Goal: Find specific page/section: Find specific page/section

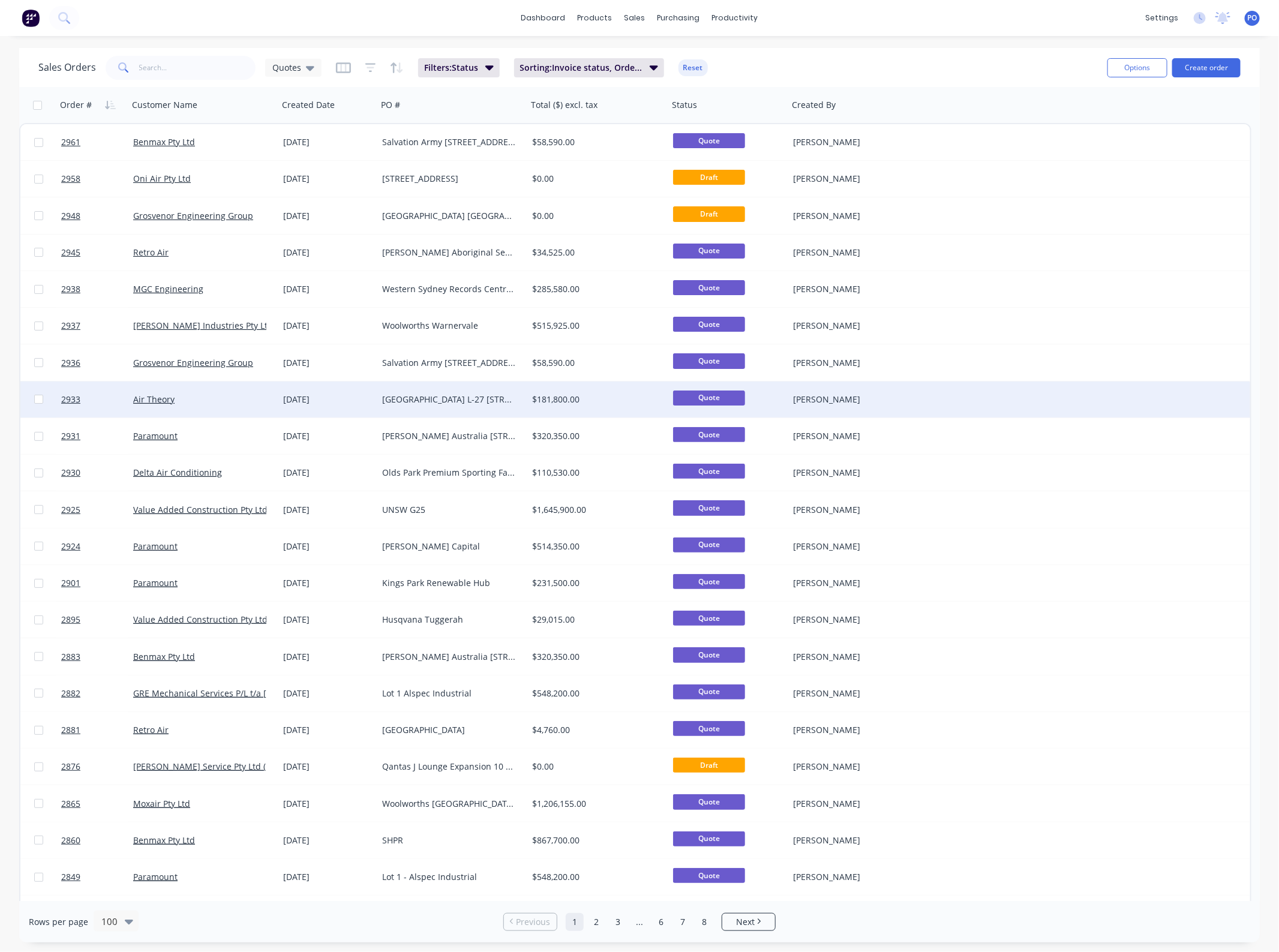
click at [760, 385] on div "Quote" at bounding box center [728, 399] width 120 height 36
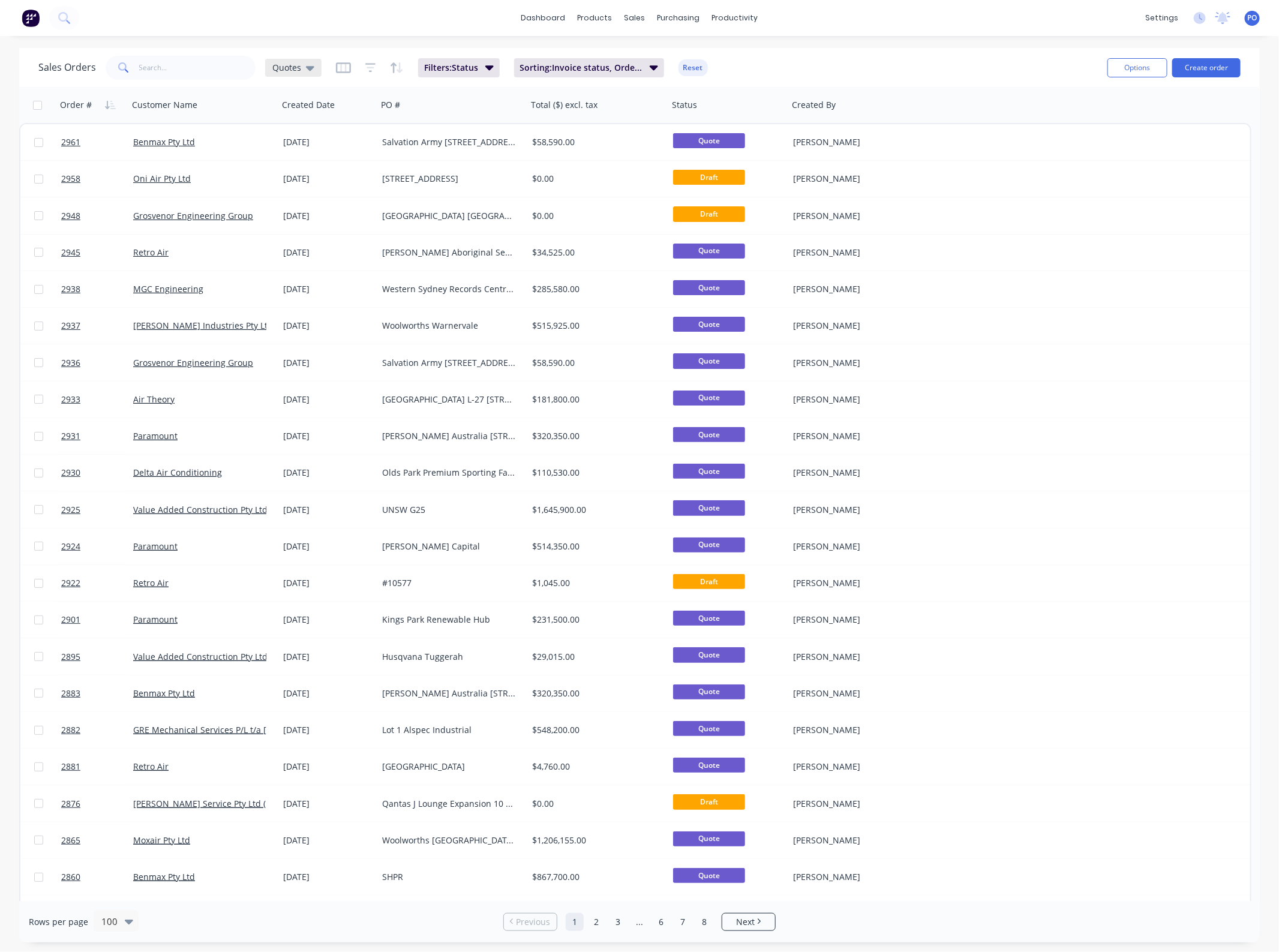
click at [292, 63] on span "Quotes" at bounding box center [287, 67] width 29 height 12
click at [171, 63] on input "text" at bounding box center [198, 68] width 117 height 24
type input "erina"
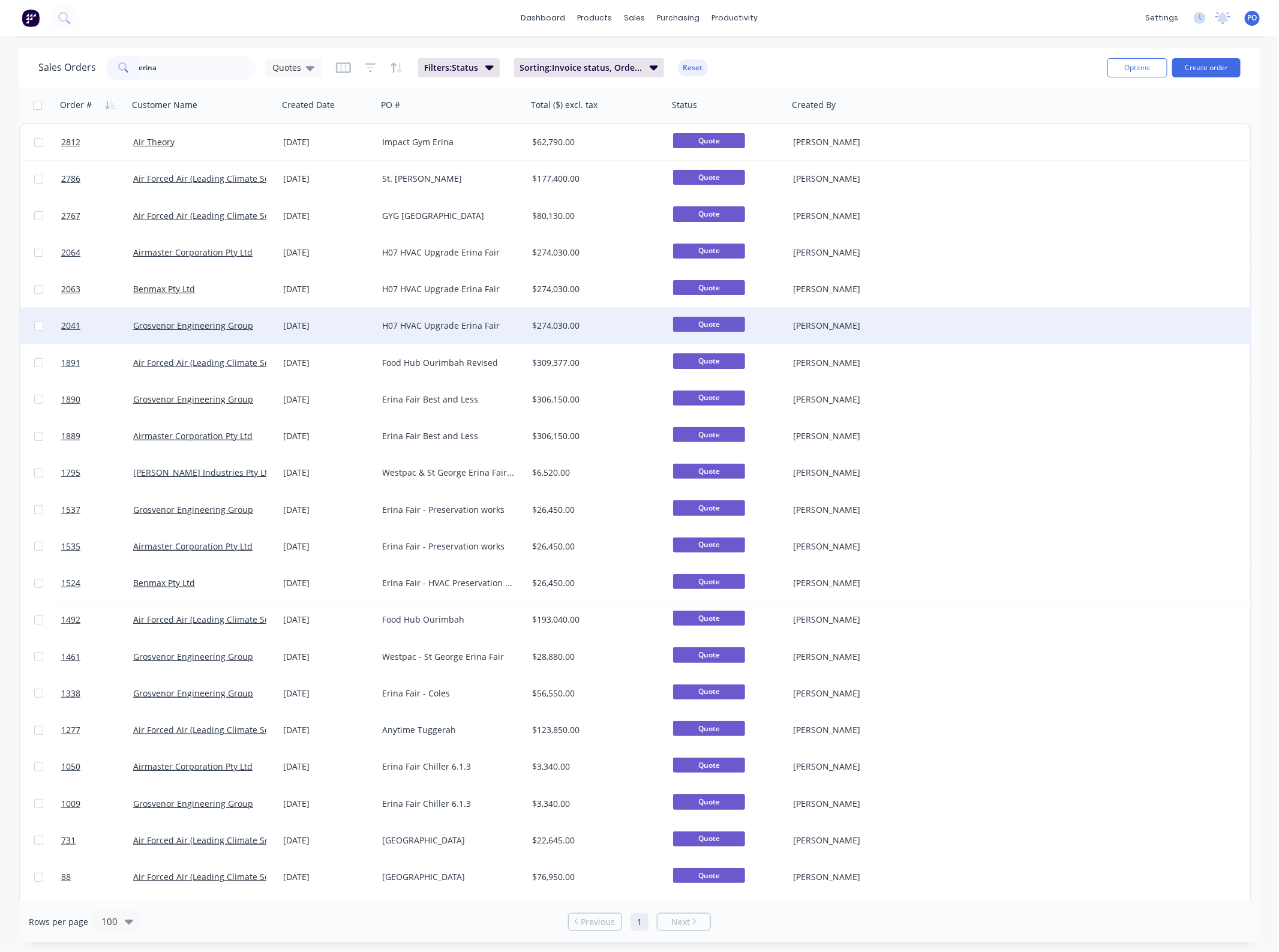
click at [376, 325] on div "[DATE]" at bounding box center [327, 326] width 99 height 36
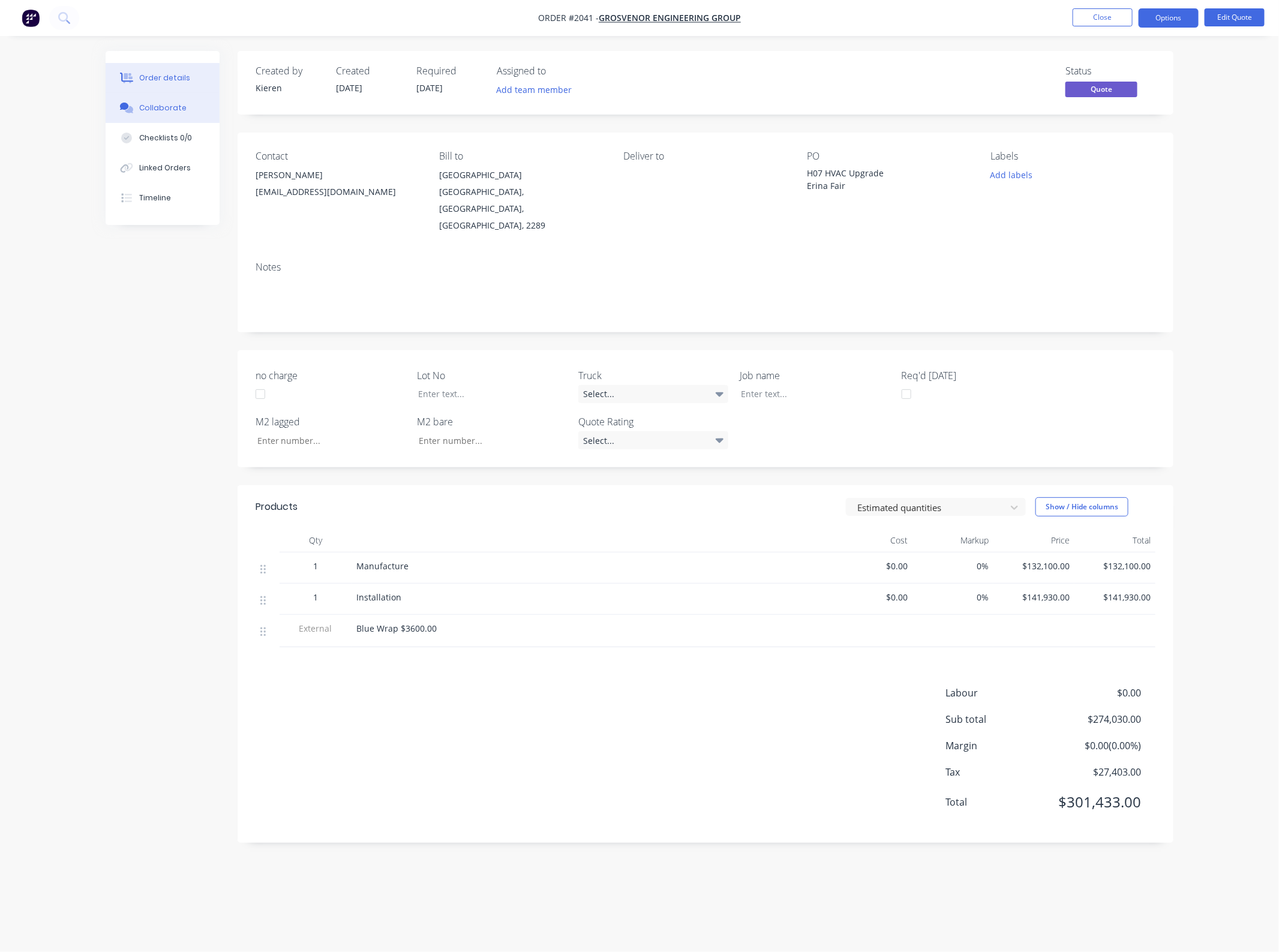
click at [169, 111] on div "Collaborate" at bounding box center [163, 108] width 47 height 11
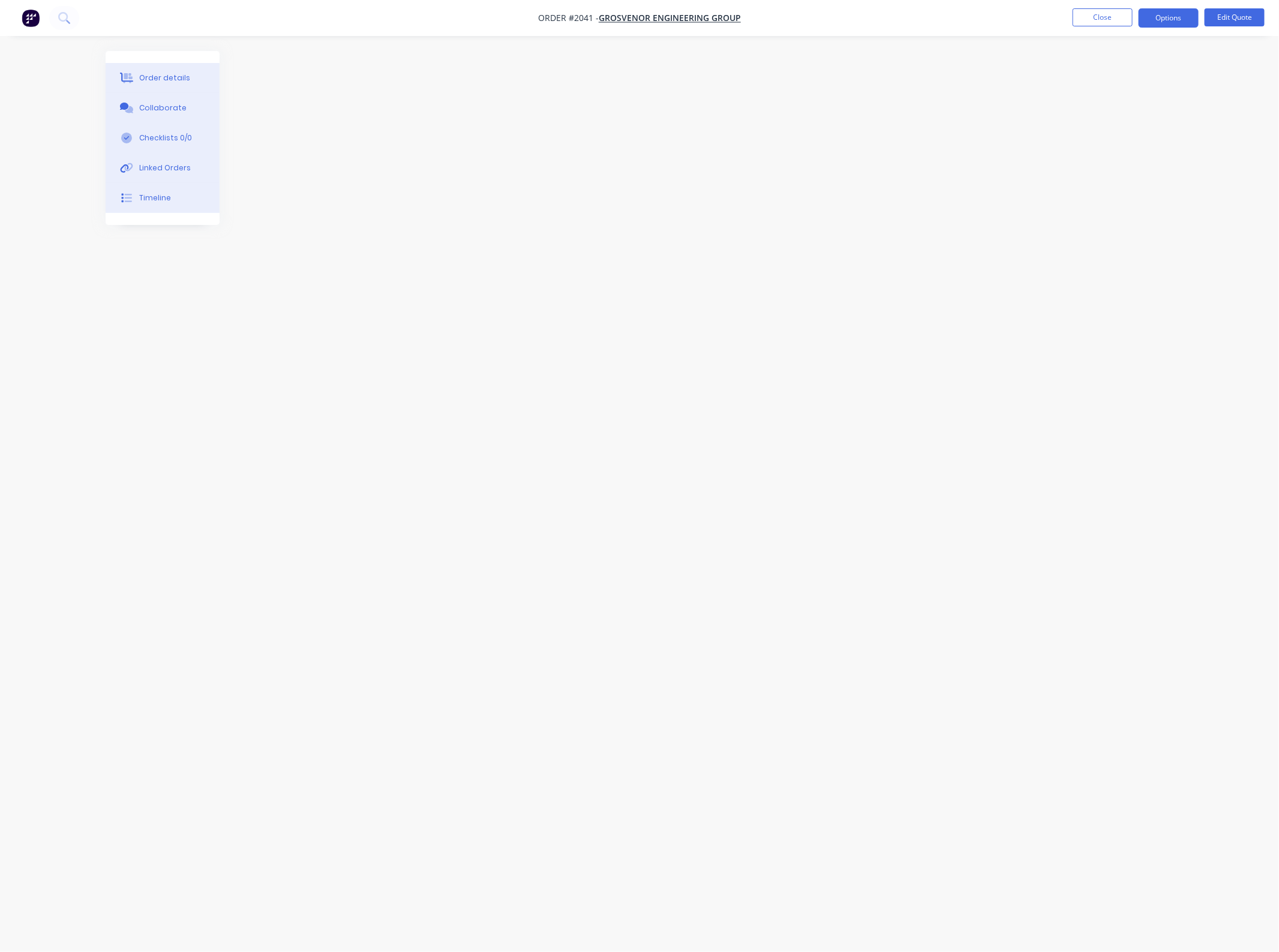
click at [468, 232] on div at bounding box center [640, 453] width 1067 height 805
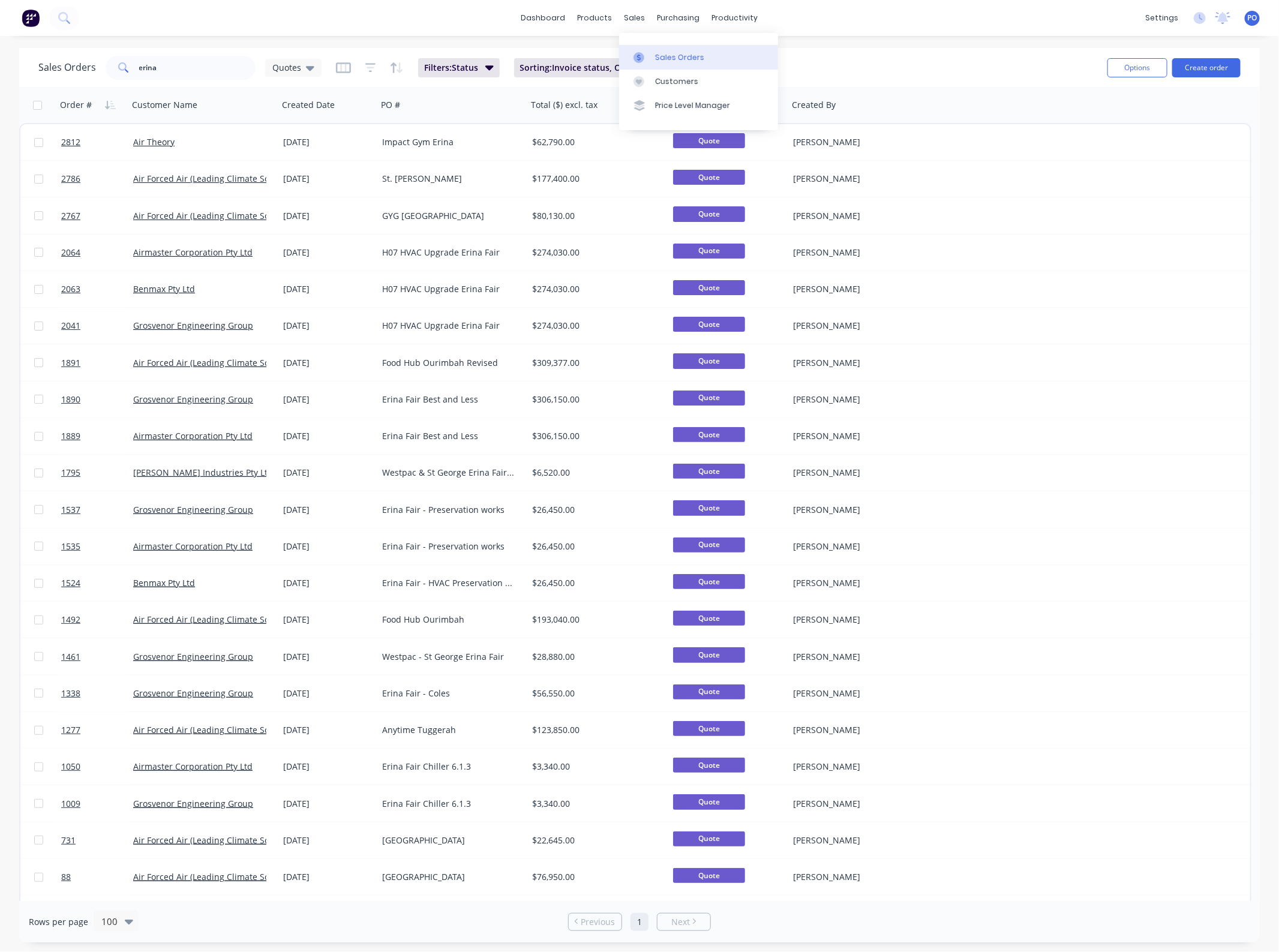
click at [646, 58] on div at bounding box center [642, 57] width 18 height 11
drag, startPoint x: 157, startPoint y: 70, endPoint x: -49, endPoint y: 75, distance: 206.1
click at [0, 75] on html "dashboard products sales purchasing productivity dashboard products Product Cat…" at bounding box center [640, 476] width 1279 height 952
